Goal: Find specific page/section: Find specific page/section

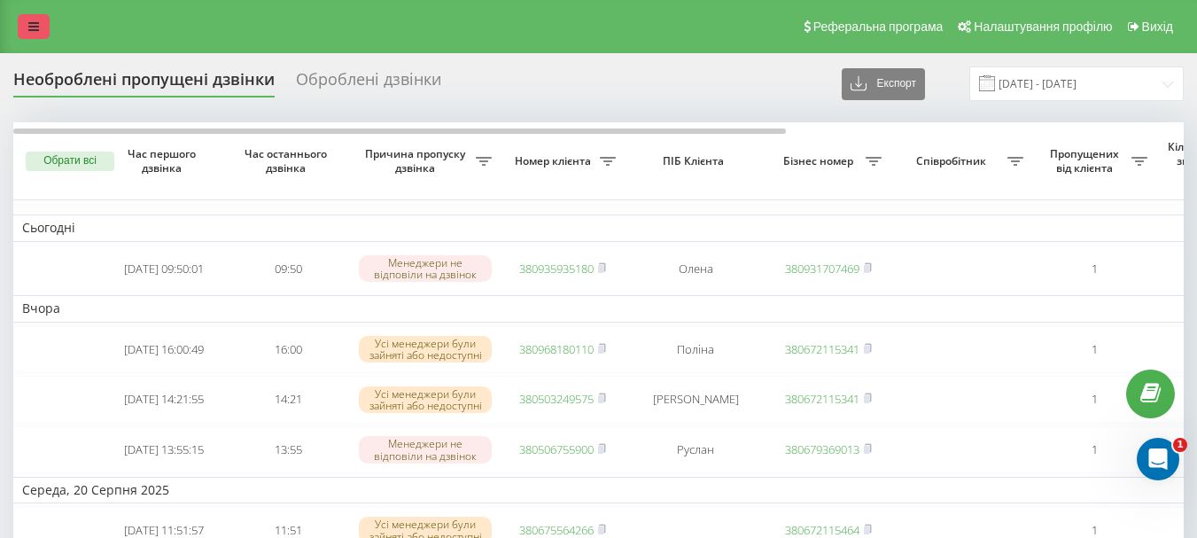
click at [27, 36] on link at bounding box center [34, 26] width 32 height 25
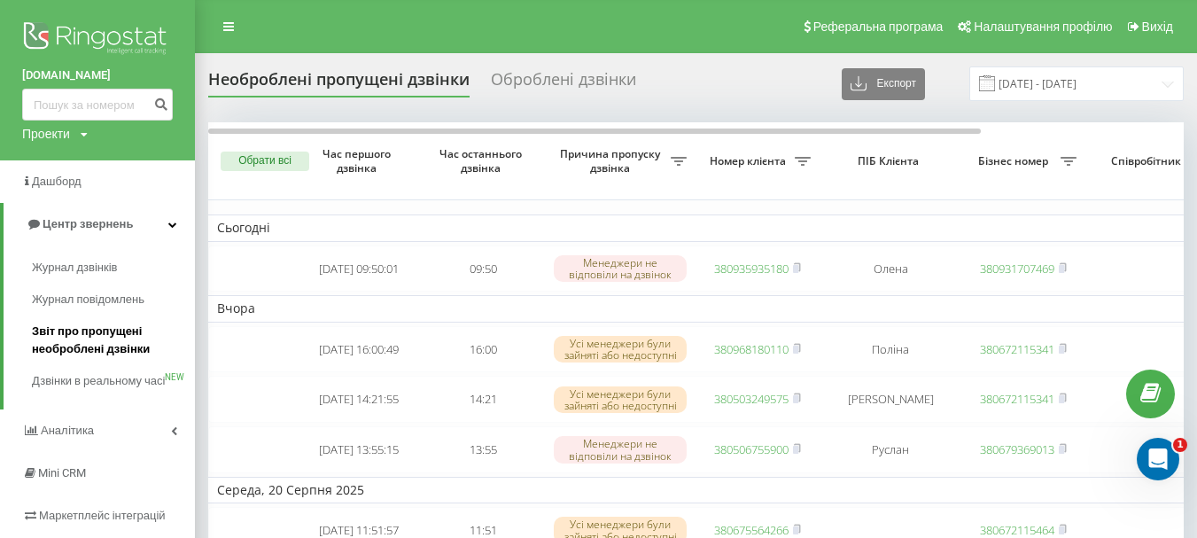
click at [104, 337] on span "Звіт про пропущені необроблені дзвінки" at bounding box center [109, 339] width 154 height 35
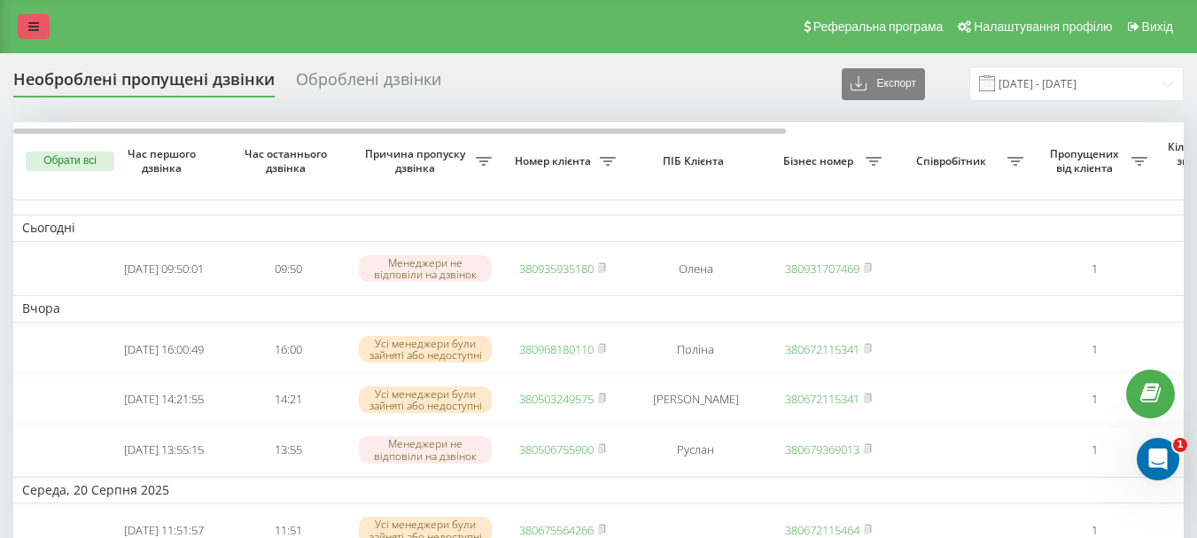
click at [36, 33] on link at bounding box center [34, 26] width 32 height 25
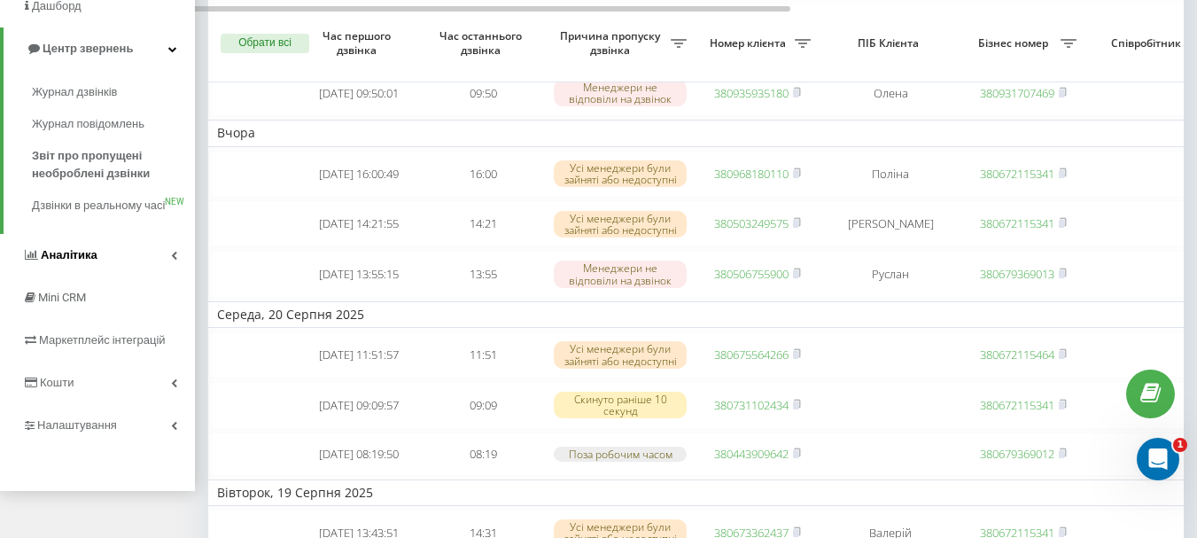
scroll to position [177, 0]
click at [72, 259] on link "Аналiтика" at bounding box center [97, 253] width 195 height 43
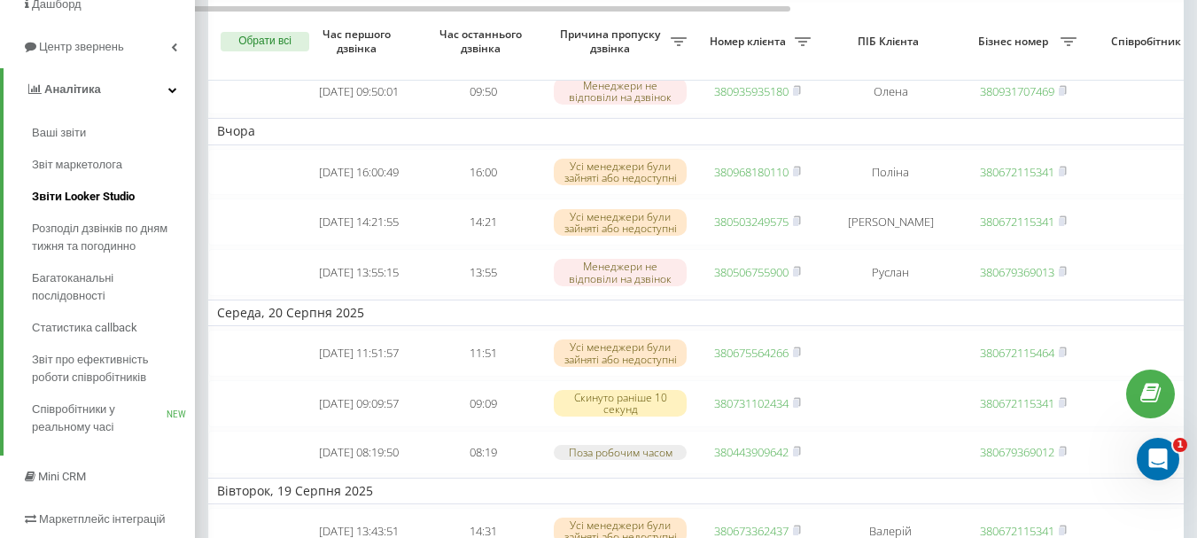
click at [85, 206] on span "Звіти Looker Studio" at bounding box center [83, 197] width 103 height 18
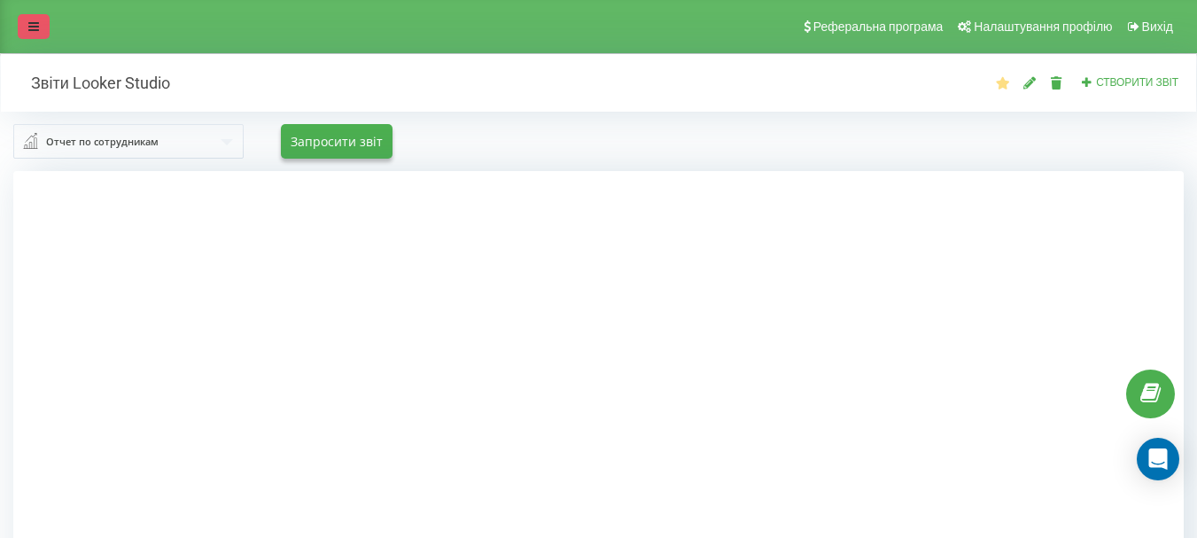
click at [43, 16] on link at bounding box center [34, 26] width 32 height 25
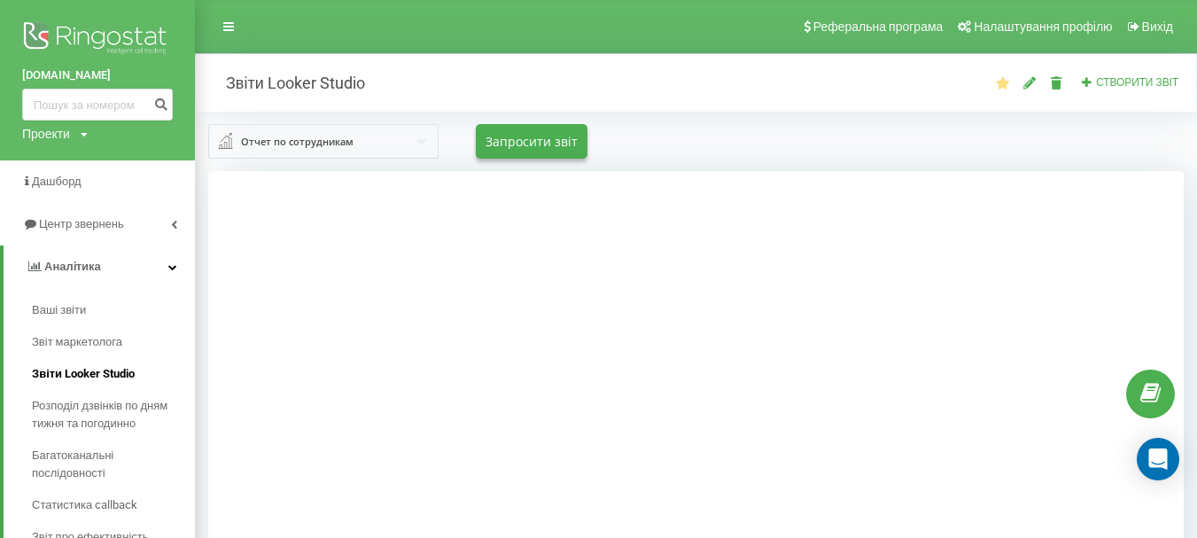
click at [92, 371] on span "Звіти Looker Studio" at bounding box center [83, 374] width 103 height 18
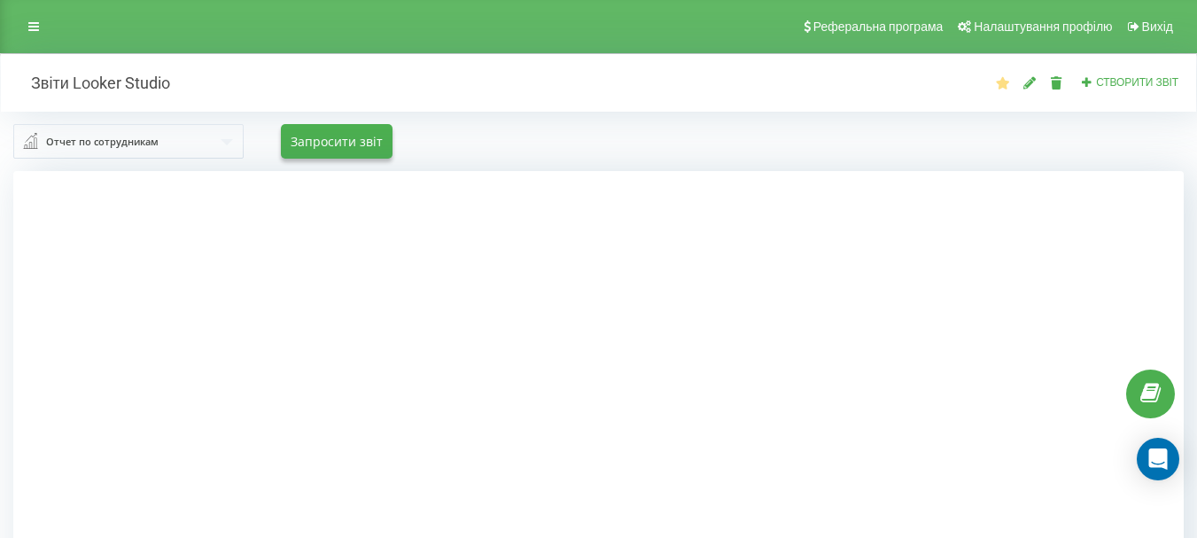
click at [66, 144] on div "Отчет по сотрудникам" at bounding box center [102, 141] width 112 height 19
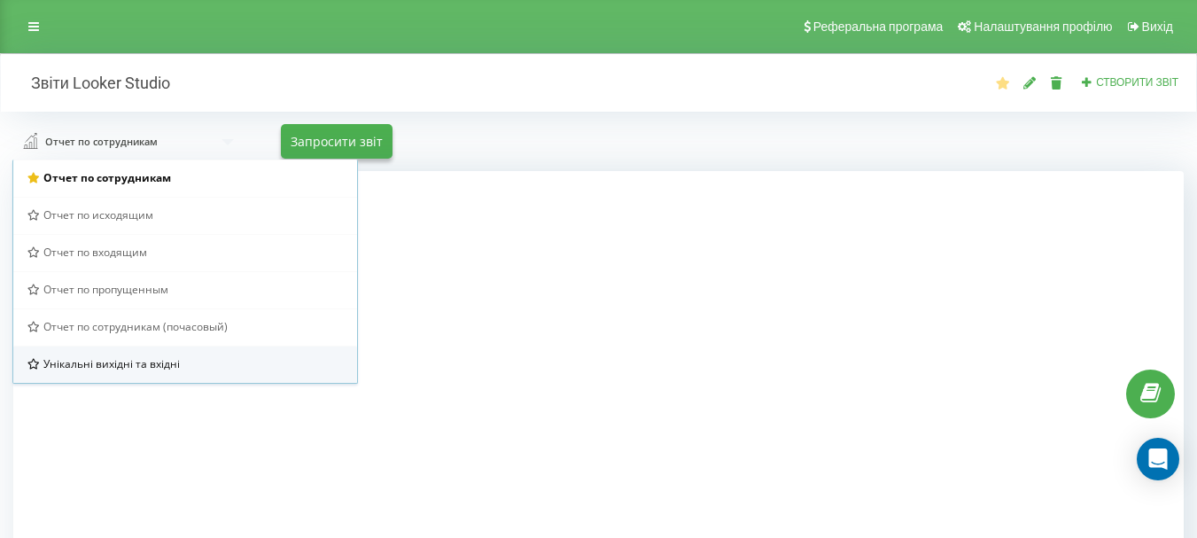
click at [128, 367] on span "Унікальні вихідні та вхідні" at bounding box center [111, 363] width 136 height 15
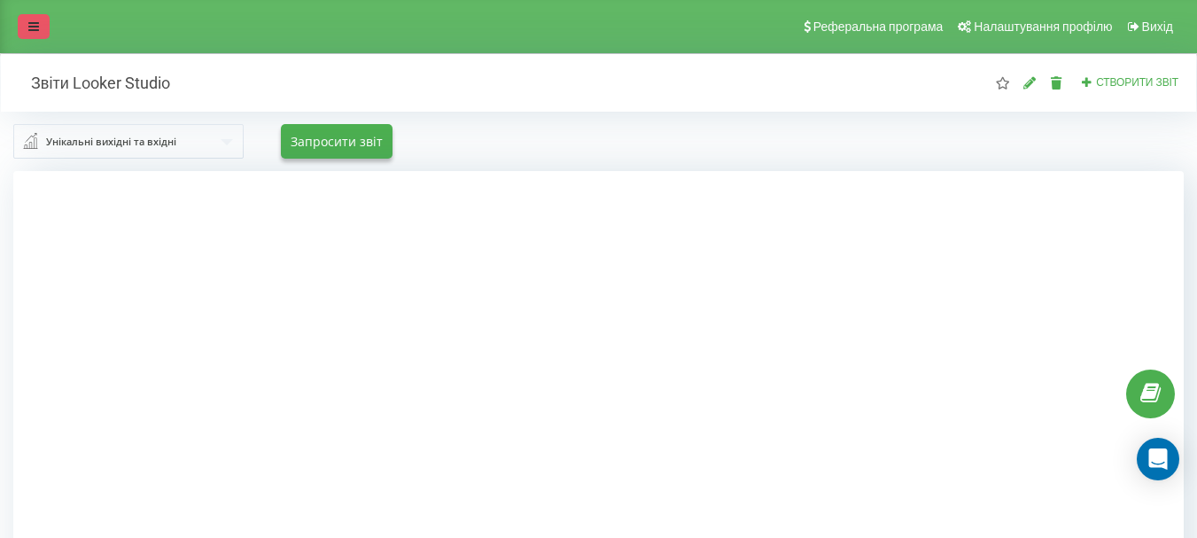
click at [27, 27] on link at bounding box center [34, 26] width 32 height 25
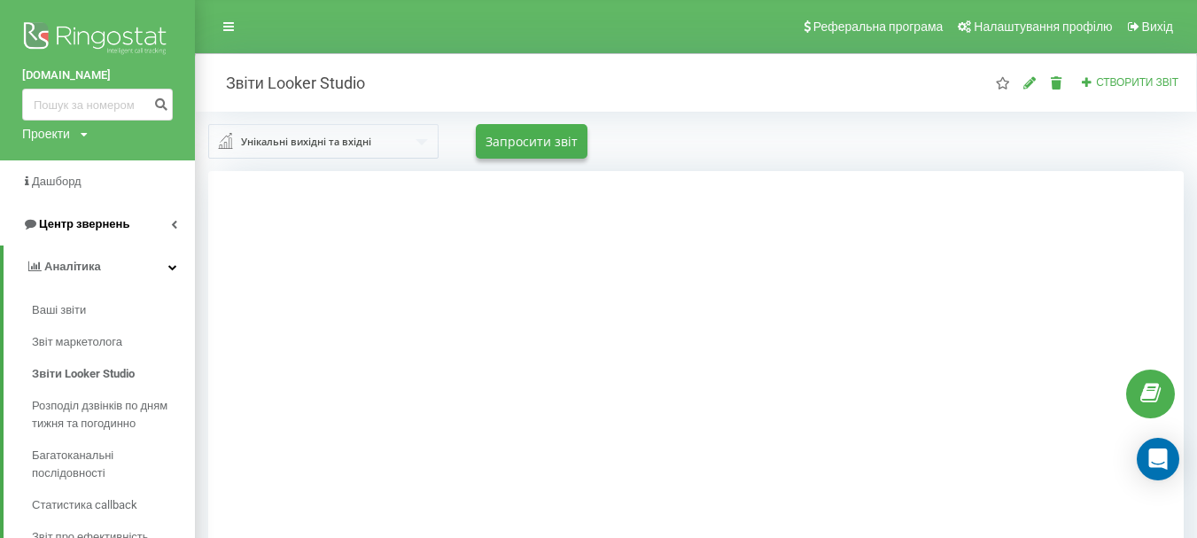
click at [95, 219] on span "Центр звернень" at bounding box center [84, 223] width 90 height 13
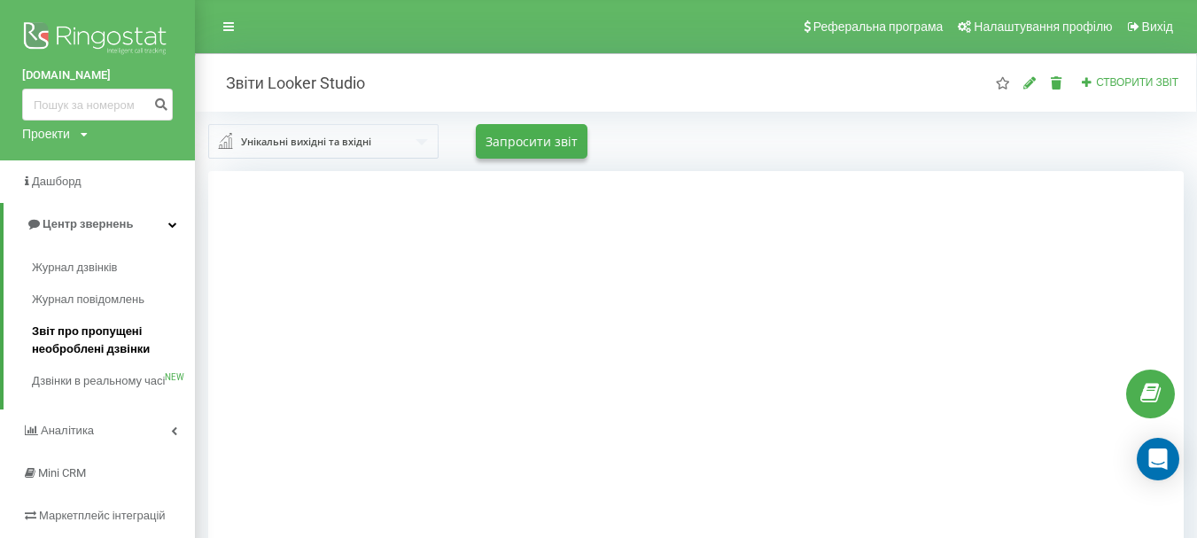
click at [88, 353] on span "Звіт про пропущені необроблені дзвінки" at bounding box center [109, 339] width 154 height 35
